Goal: Information Seeking & Learning: Learn about a topic

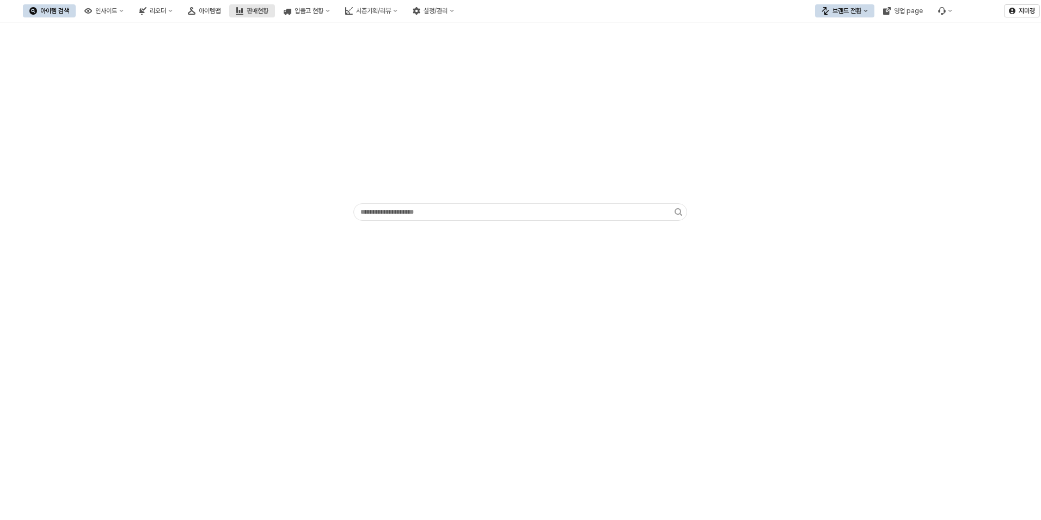
click at [275, 16] on button "판매현황" at bounding box center [252, 10] width 46 height 13
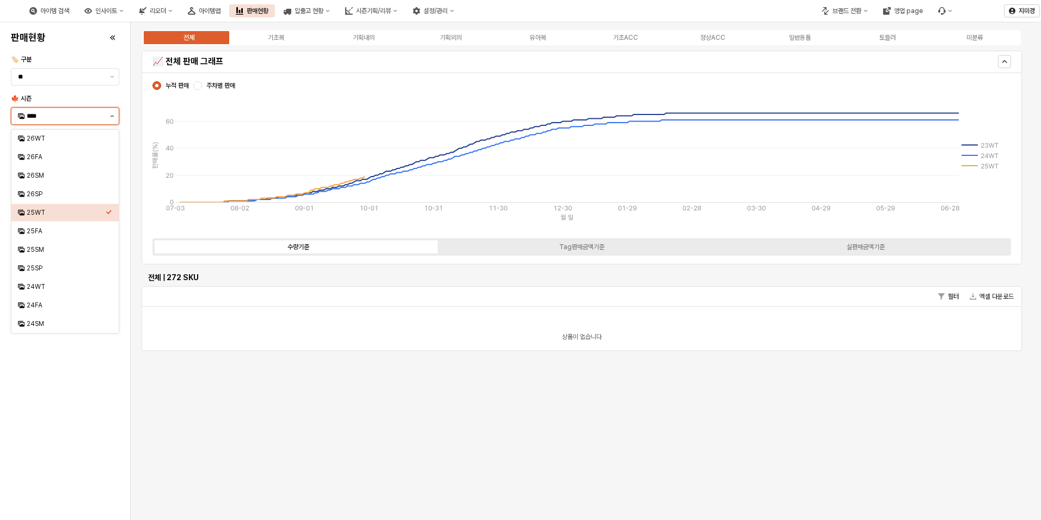
click at [109, 119] on button "제안 사항 표시" at bounding box center [112, 116] width 13 height 16
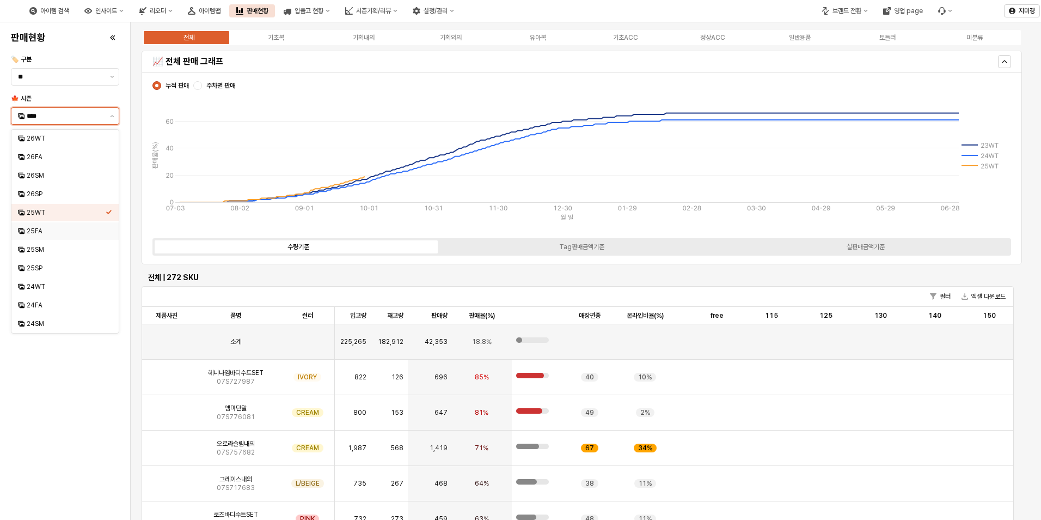
click at [65, 235] on div "25FA" at bounding box center [62, 231] width 88 height 11
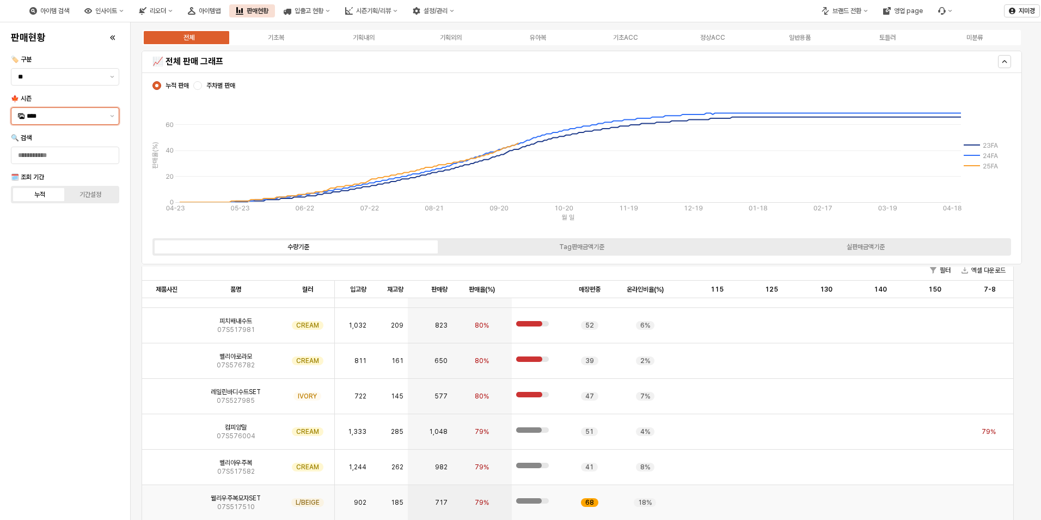
scroll to position [436, 0]
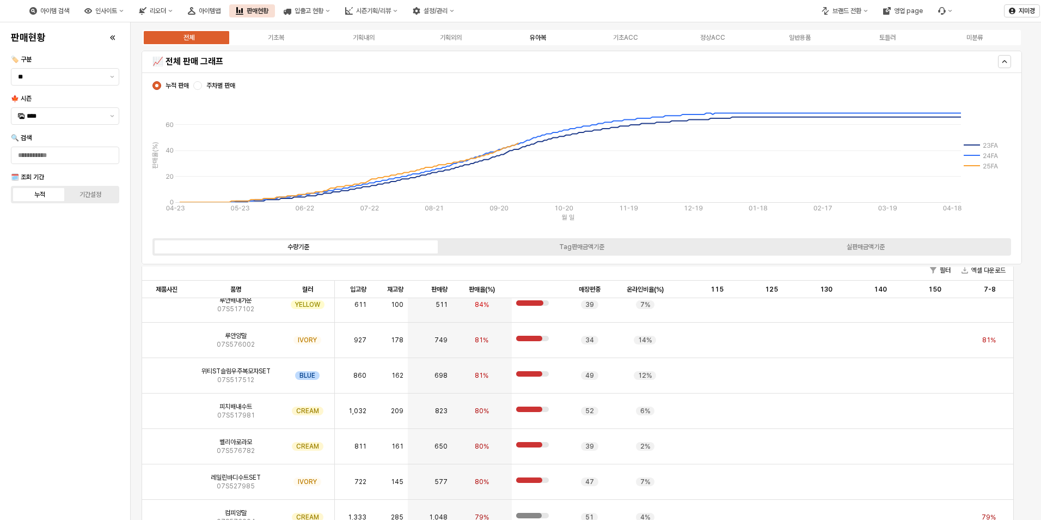
click at [543, 41] on label "유아복" at bounding box center [538, 38] width 87 height 10
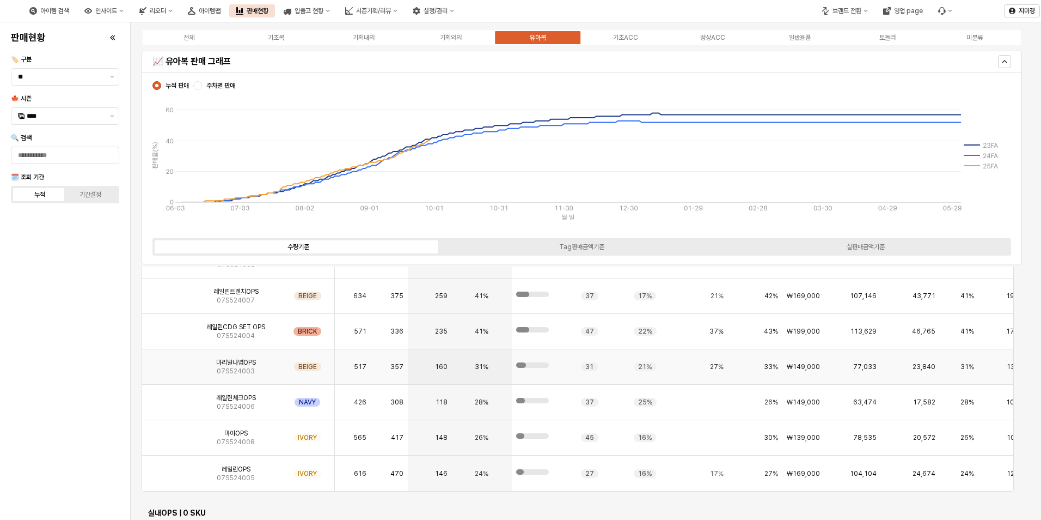
scroll to position [2778, 0]
click at [167, 431] on img "App Frame" at bounding box center [167, 431] width 0 height 0
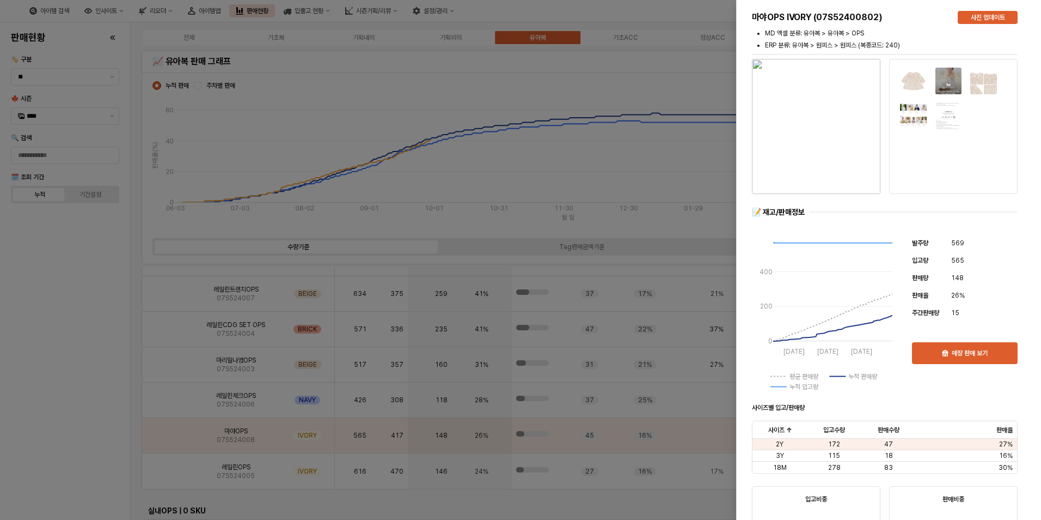
click at [83, 459] on div at bounding box center [520, 260] width 1041 height 520
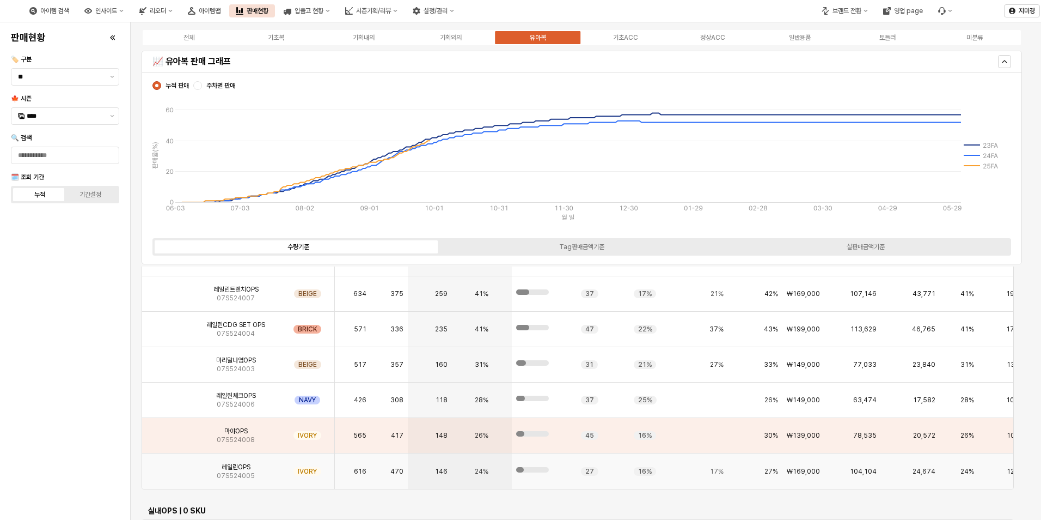
click at [167, 467] on img "App Frame" at bounding box center [167, 467] width 0 height 0
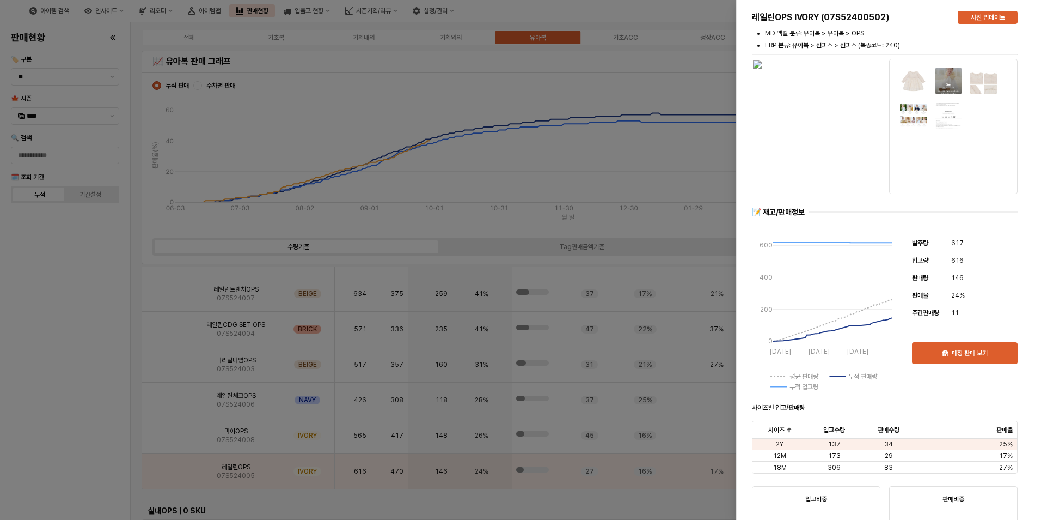
click at [87, 437] on div at bounding box center [520, 260] width 1041 height 520
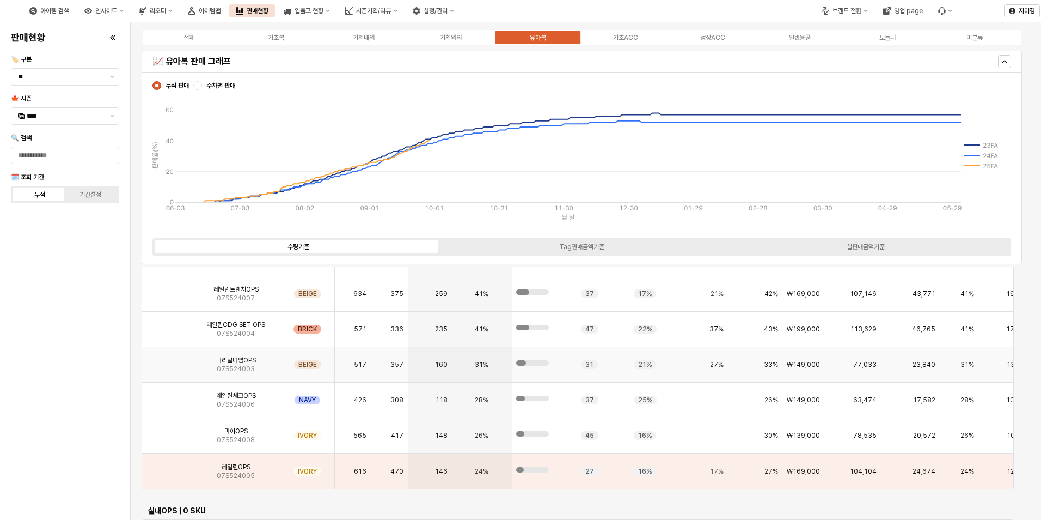
click at [167, 360] on img "App Frame" at bounding box center [167, 360] width 0 height 0
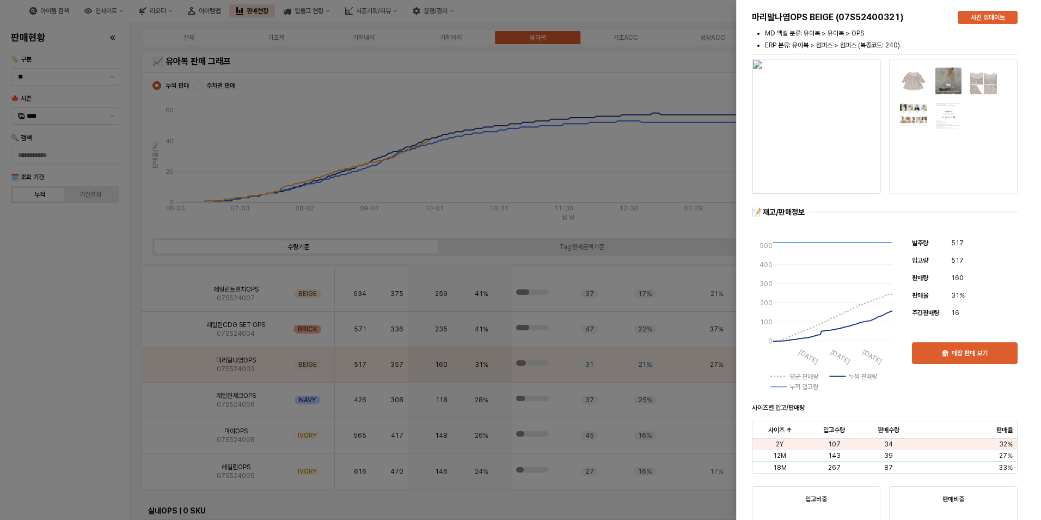
click at [69, 382] on div at bounding box center [520, 260] width 1041 height 520
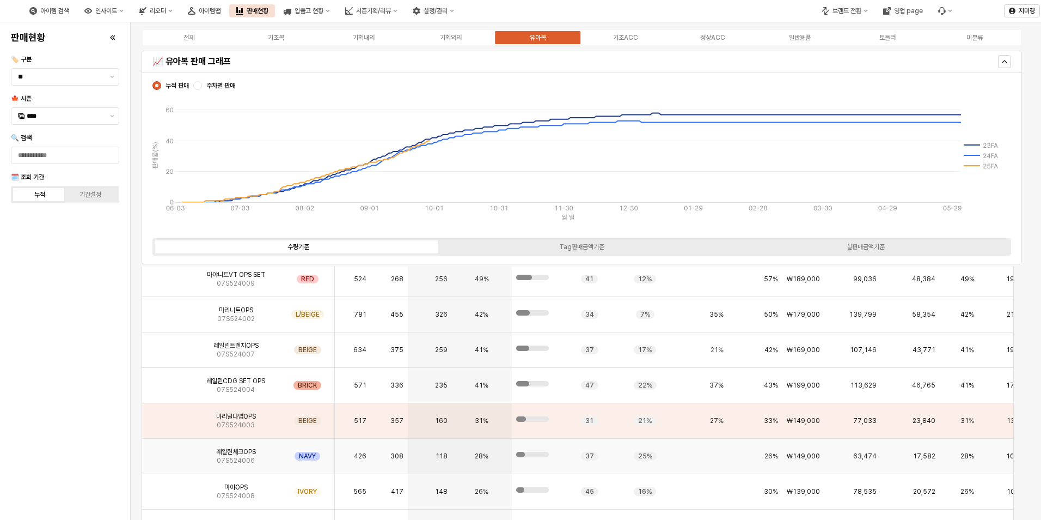
scroll to position [2669, 0]
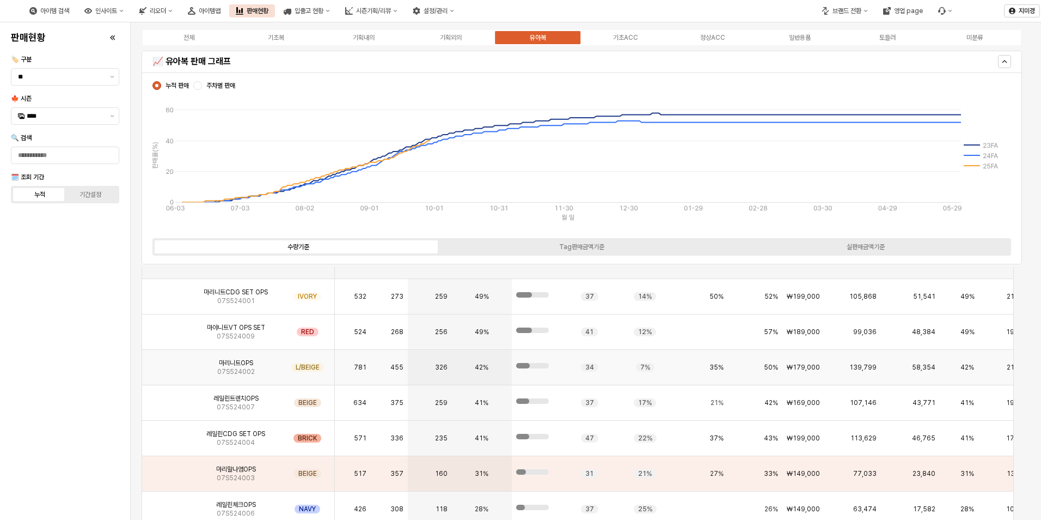
click at [167, 363] on img "App Frame" at bounding box center [167, 363] width 0 height 0
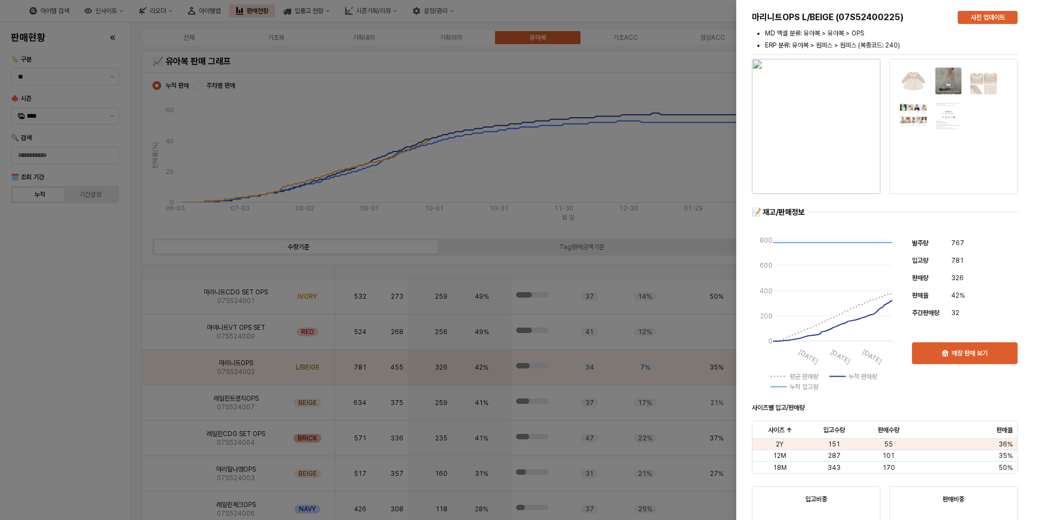
click at [115, 375] on div at bounding box center [520, 260] width 1041 height 520
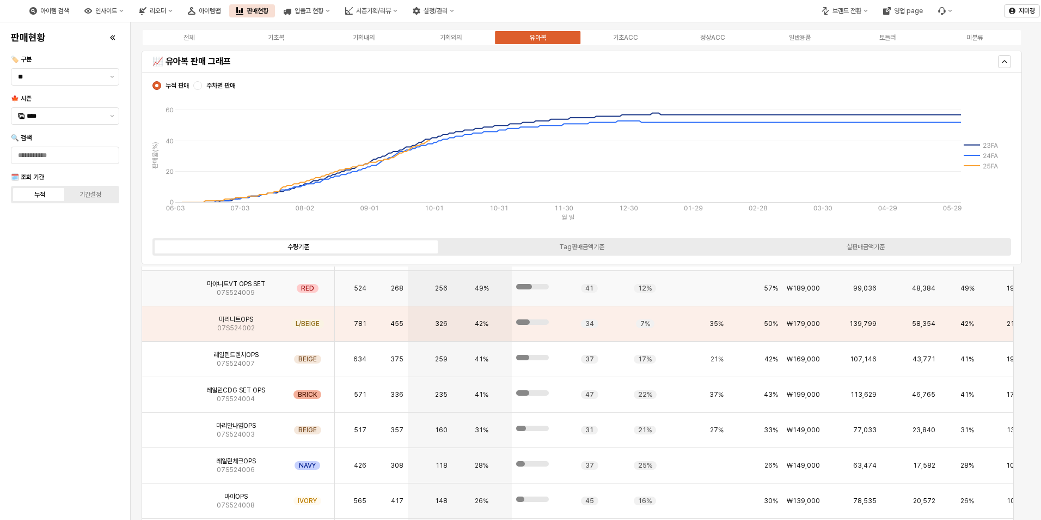
scroll to position [2723, 0]
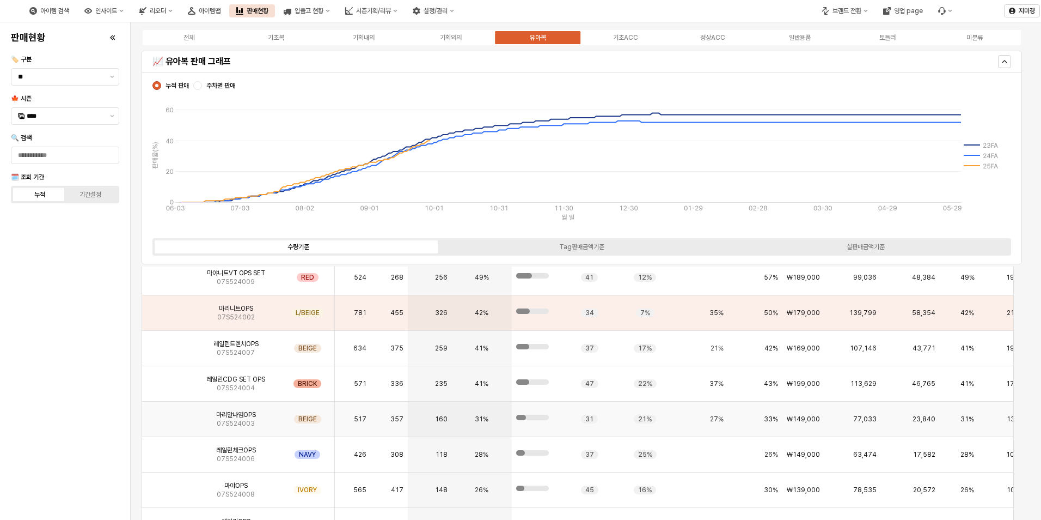
click at [167, 415] on img "App Frame" at bounding box center [167, 415] width 0 height 0
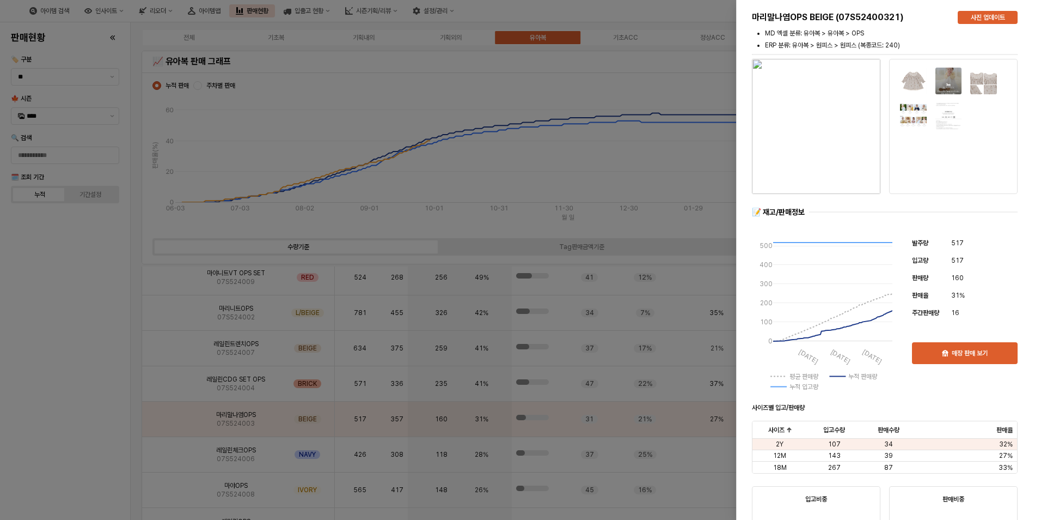
click at [98, 427] on div at bounding box center [520, 260] width 1041 height 520
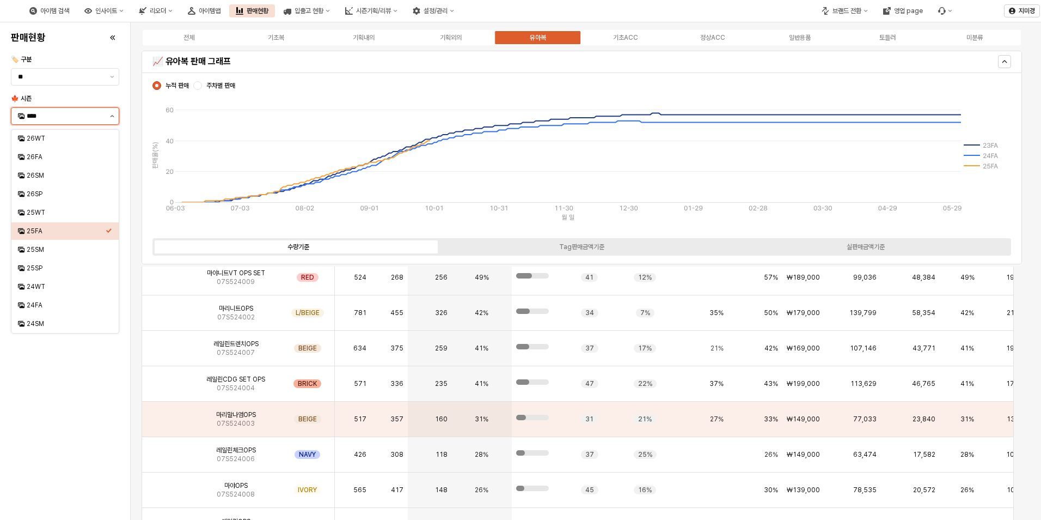
click at [109, 113] on button "제안 사항 표시" at bounding box center [112, 116] width 13 height 16
click at [56, 211] on div "25WT" at bounding box center [66, 212] width 79 height 9
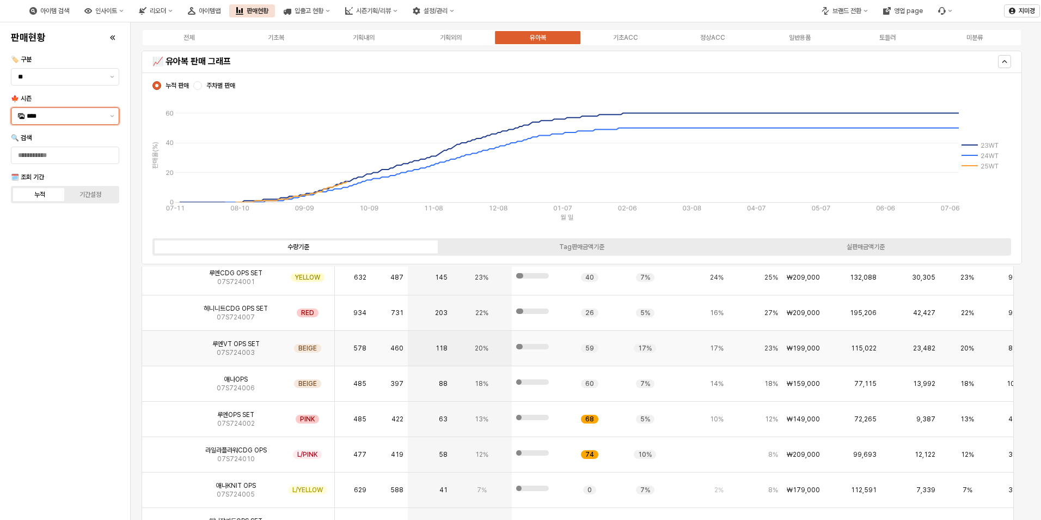
scroll to position [2917, 0]
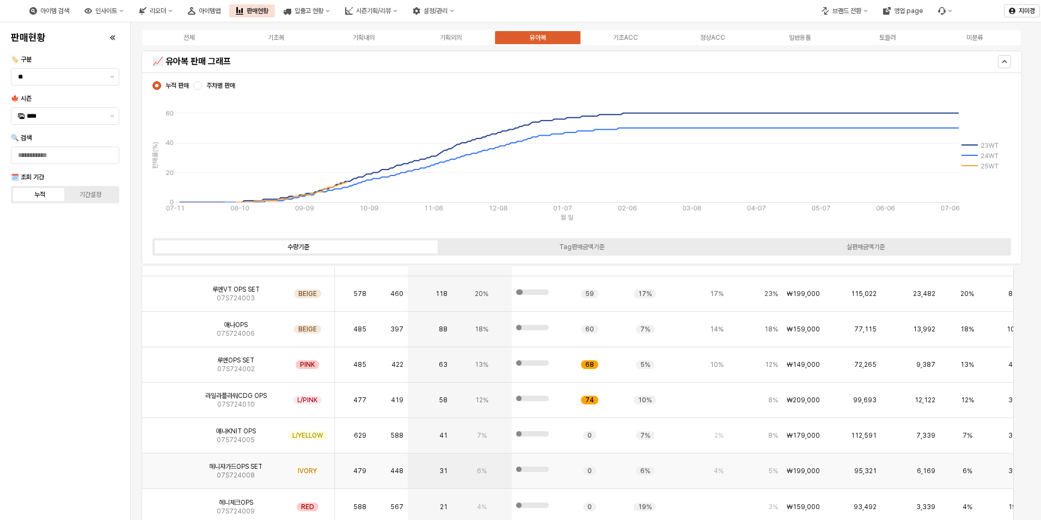
click at [167, 466] on img "App Frame" at bounding box center [167, 466] width 0 height 0
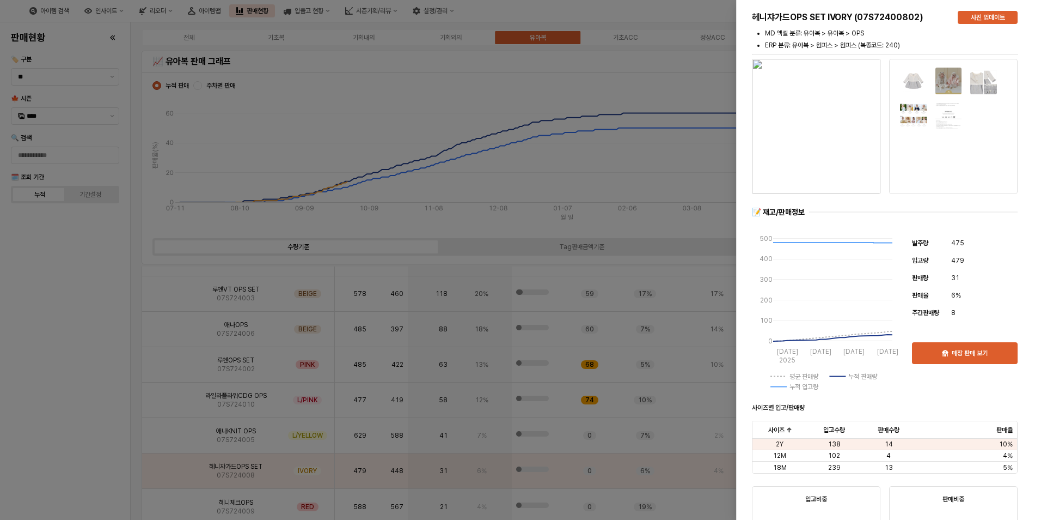
click at [824, 136] on img "button" at bounding box center [816, 126] width 129 height 135
click at [82, 288] on div at bounding box center [520, 260] width 1041 height 520
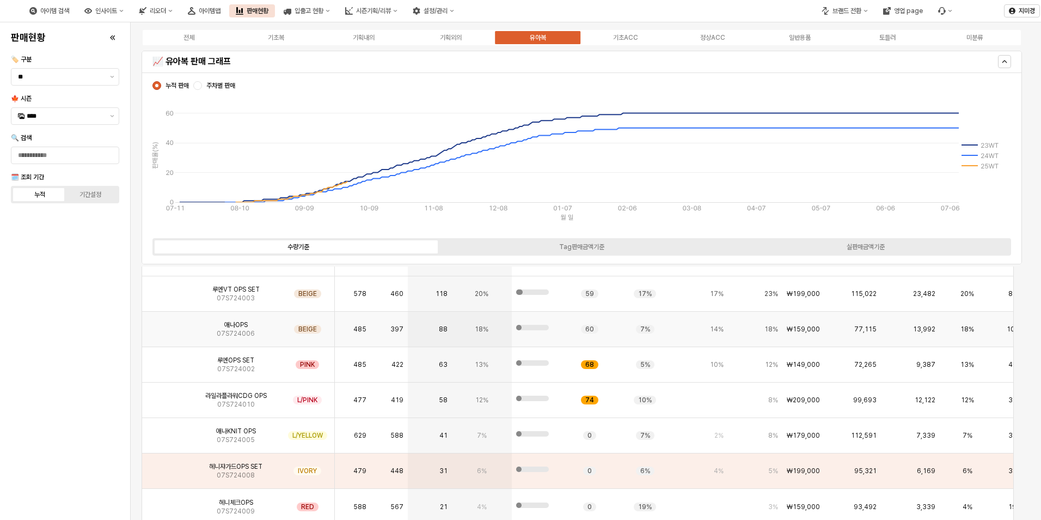
click at [167, 325] on img "App Frame" at bounding box center [167, 325] width 0 height 0
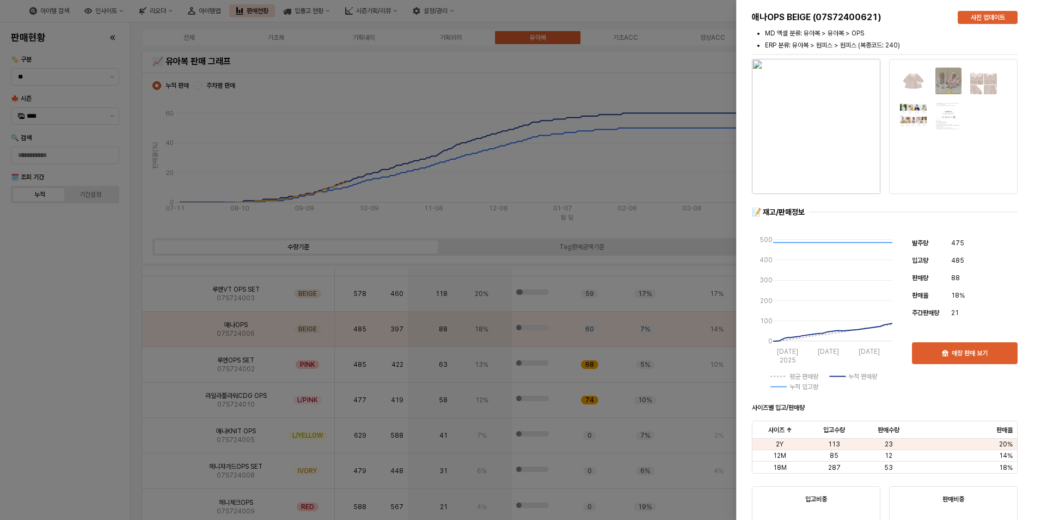
click at [75, 367] on div at bounding box center [520, 260] width 1041 height 520
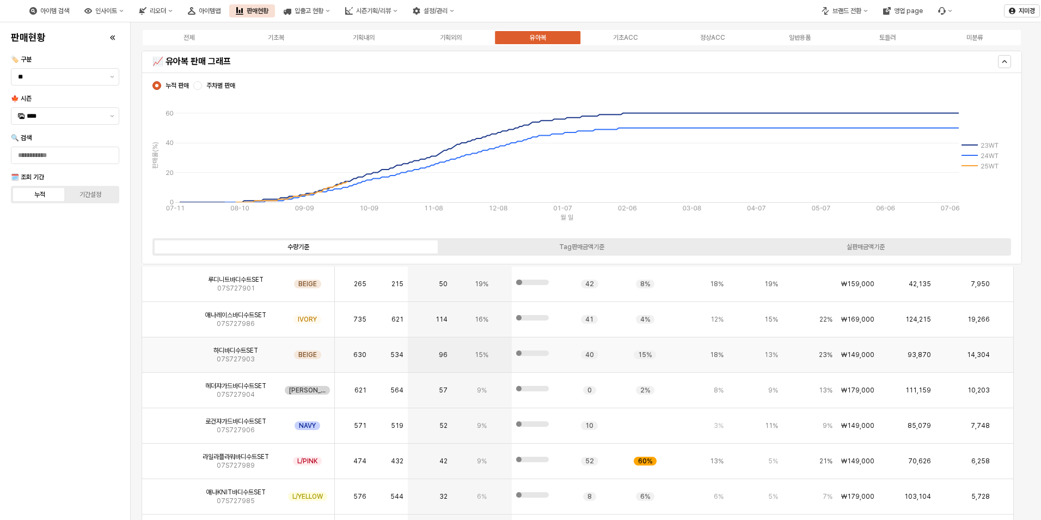
scroll to position [2063, 0]
click at [167, 350] on img "App Frame" at bounding box center [167, 350] width 0 height 0
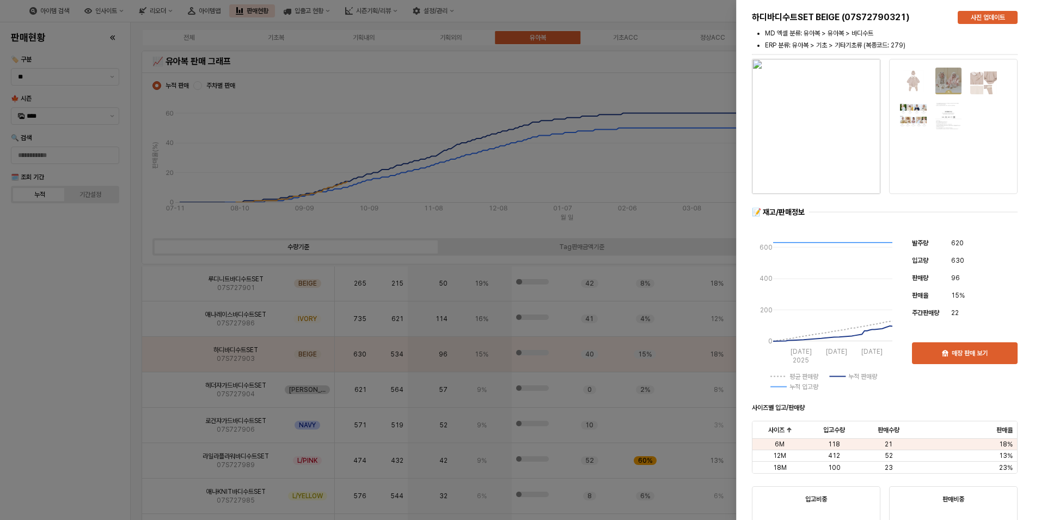
click at [81, 396] on div at bounding box center [520, 260] width 1041 height 520
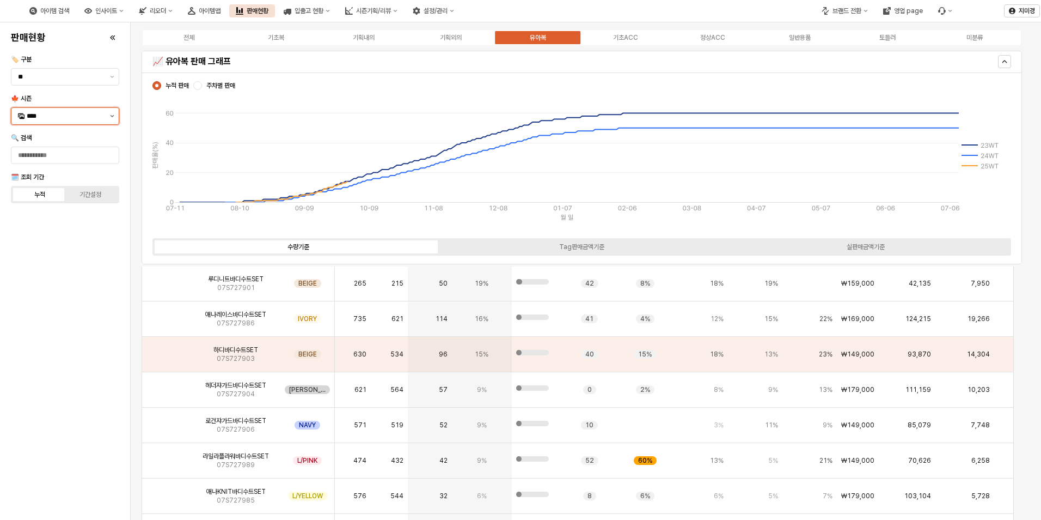
click at [109, 119] on button "제안 사항 표시" at bounding box center [112, 116] width 13 height 16
click at [50, 230] on div "25FA" at bounding box center [66, 231] width 79 height 9
type input "****"
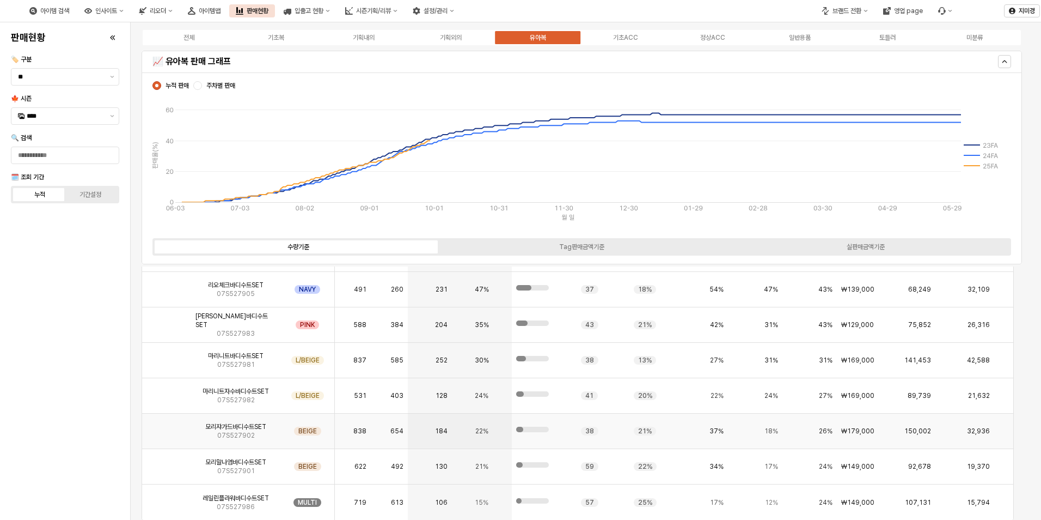
scroll to position [0, 0]
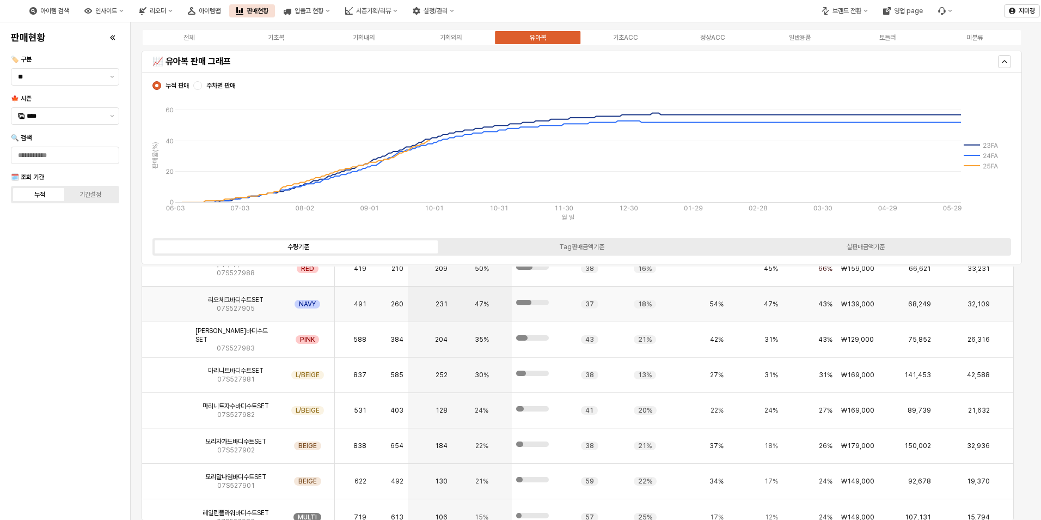
click at [167, 300] on img "App Frame" at bounding box center [167, 300] width 0 height 0
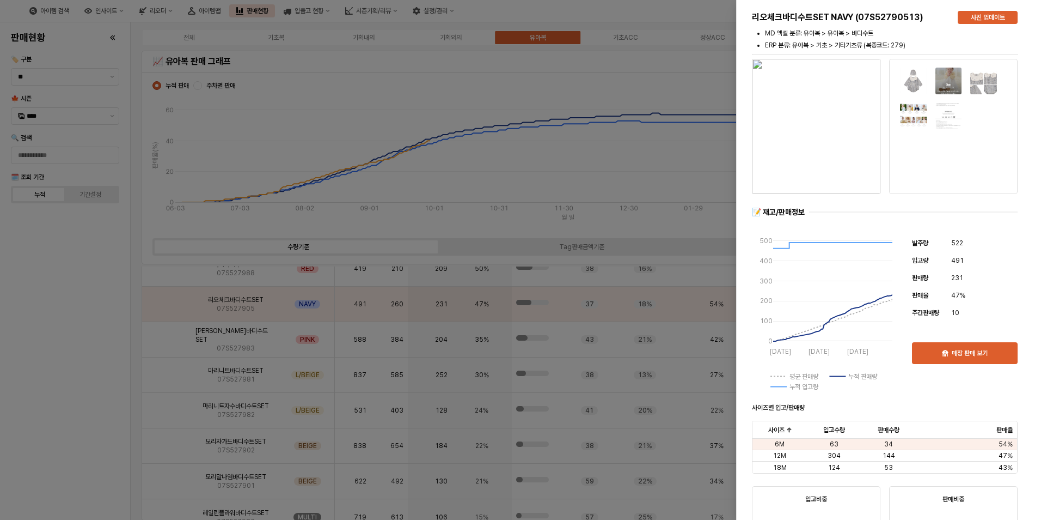
click at [79, 377] on div at bounding box center [520, 260] width 1041 height 520
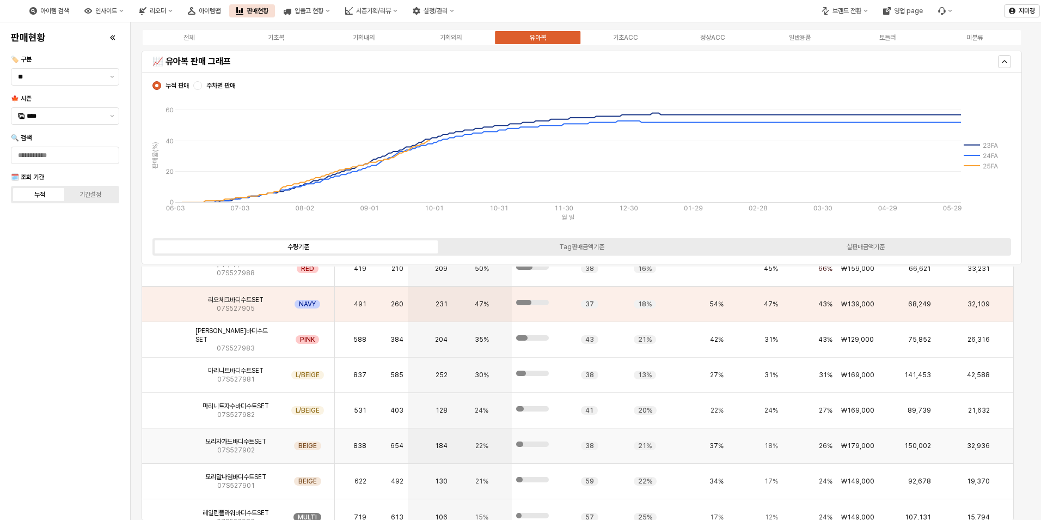
click at [167, 441] on img "App Frame" at bounding box center [167, 441] width 0 height 0
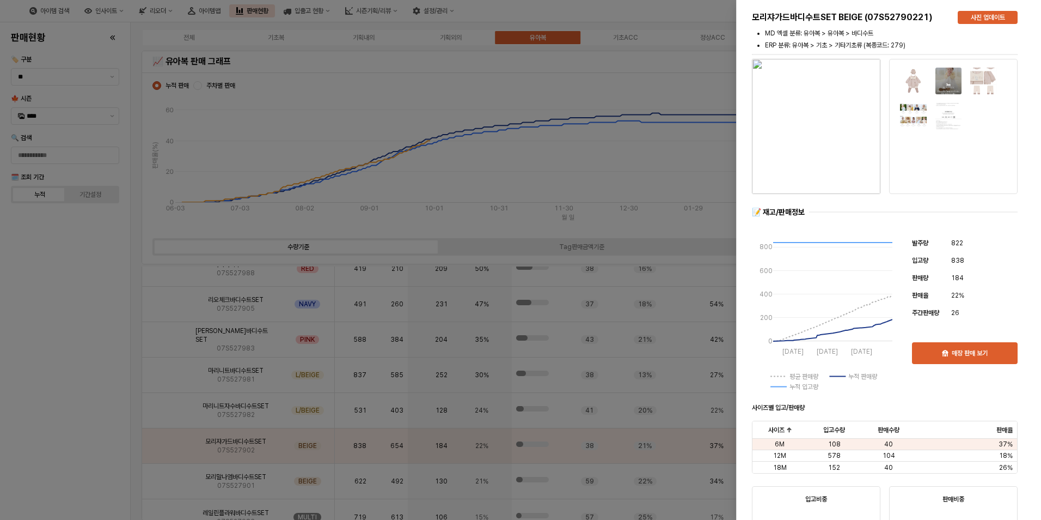
click at [88, 427] on div at bounding box center [520, 260] width 1041 height 520
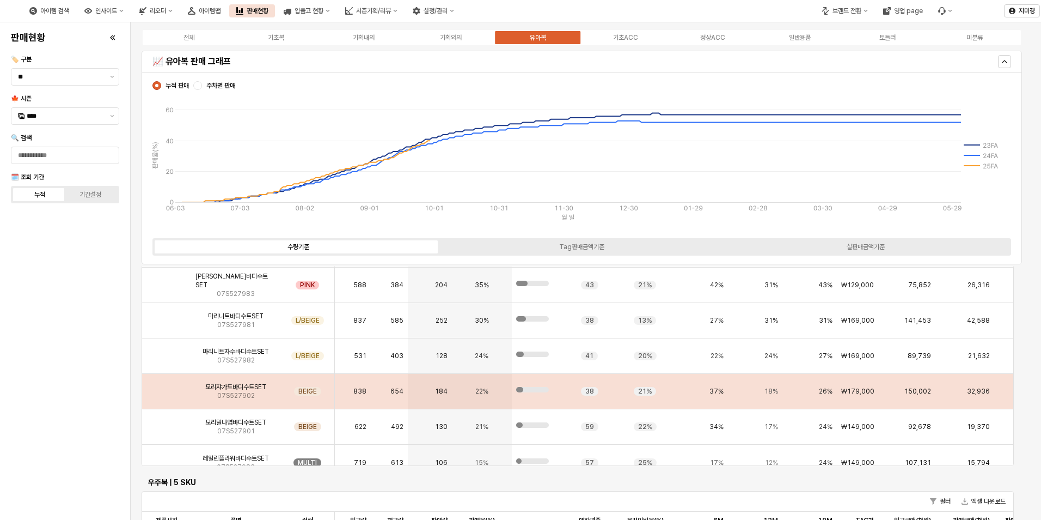
click at [167, 387] on img "App Frame" at bounding box center [167, 387] width 0 height 0
